Goal: Task Accomplishment & Management: Use online tool/utility

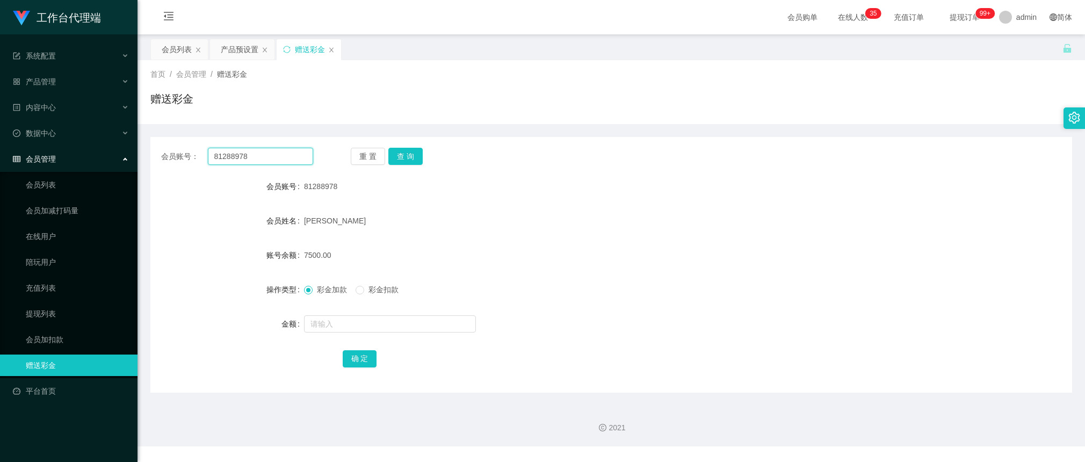
click at [271, 154] on input "81288978" at bounding box center [260, 156] width 105 height 17
paste input "longmao"
type input "longmao"
click at [415, 155] on button "查 询" at bounding box center [405, 156] width 34 height 17
click at [364, 321] on input "text" at bounding box center [390, 323] width 172 height 17
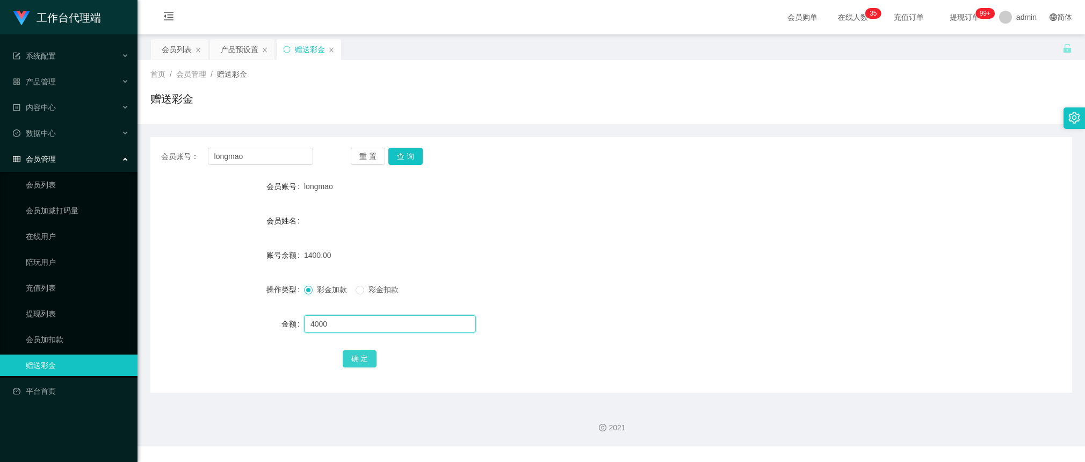
type input "4000"
drag, startPoint x: 366, startPoint y: 360, endPoint x: 398, endPoint y: 344, distance: 34.8
click at [366, 360] on button "确 定" at bounding box center [360, 358] width 34 height 17
click at [233, 45] on div "产品预设置" at bounding box center [240, 49] width 38 height 20
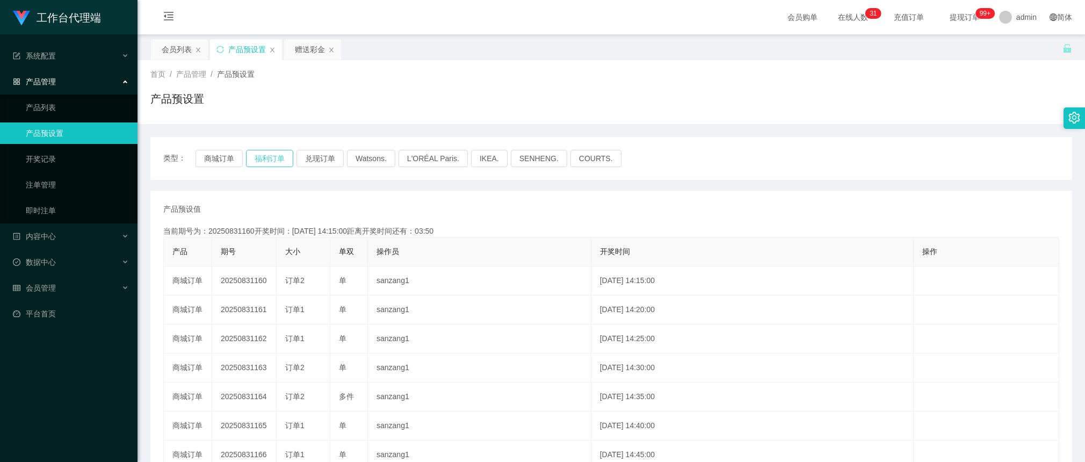
click at [278, 156] on button "福利订单" at bounding box center [269, 158] width 47 height 17
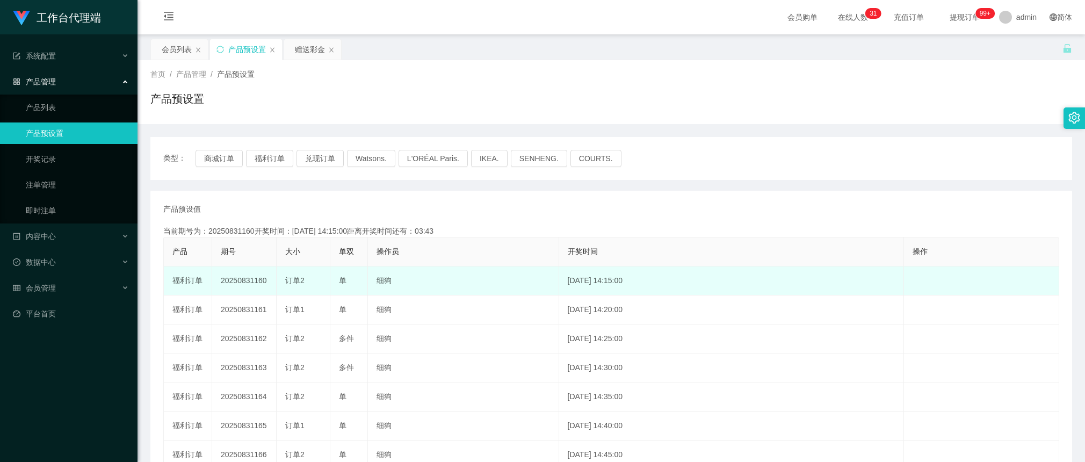
click at [242, 281] on td "20250831160" at bounding box center [244, 280] width 64 height 29
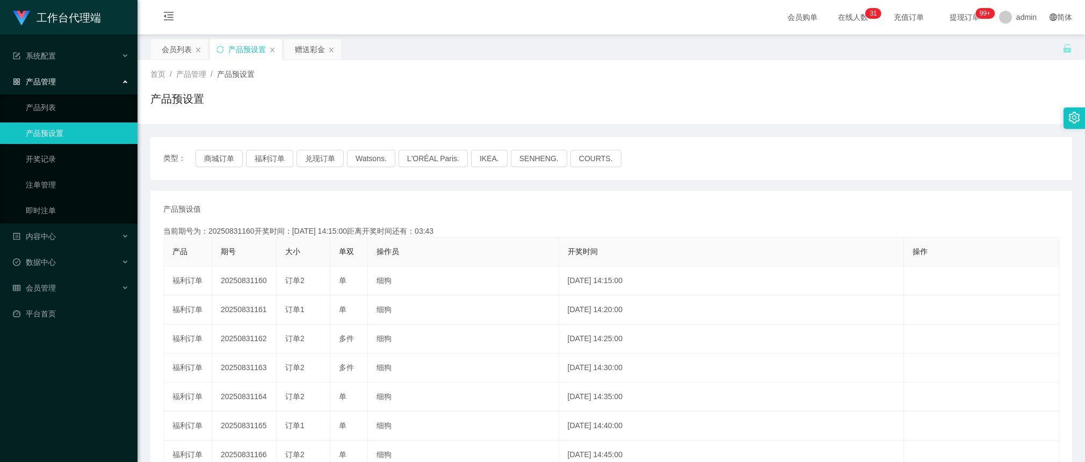
copy td "20250831160"
